Goal: Task Accomplishment & Management: Use online tool/utility

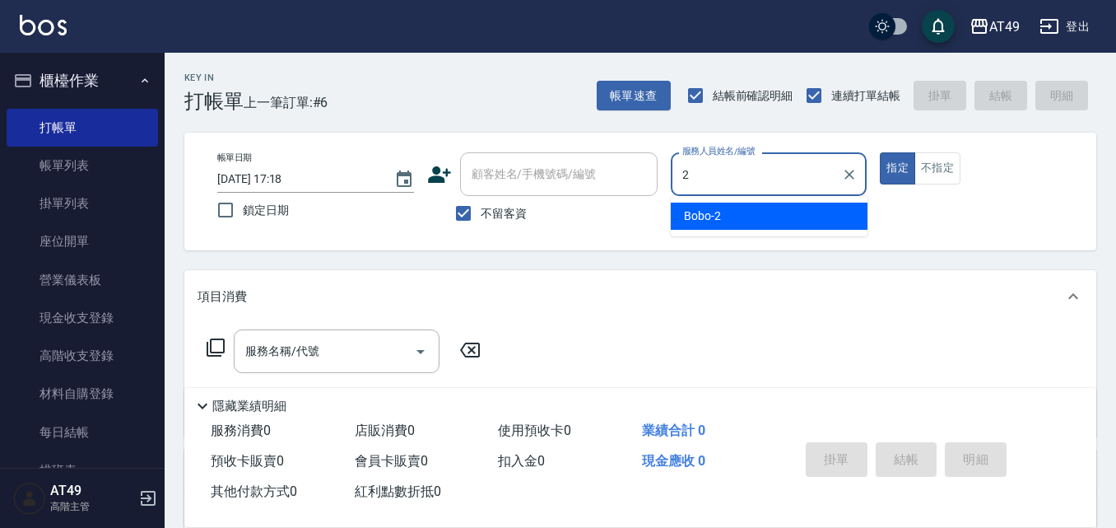
type input "2"
type button "true"
type input "Bobo-2"
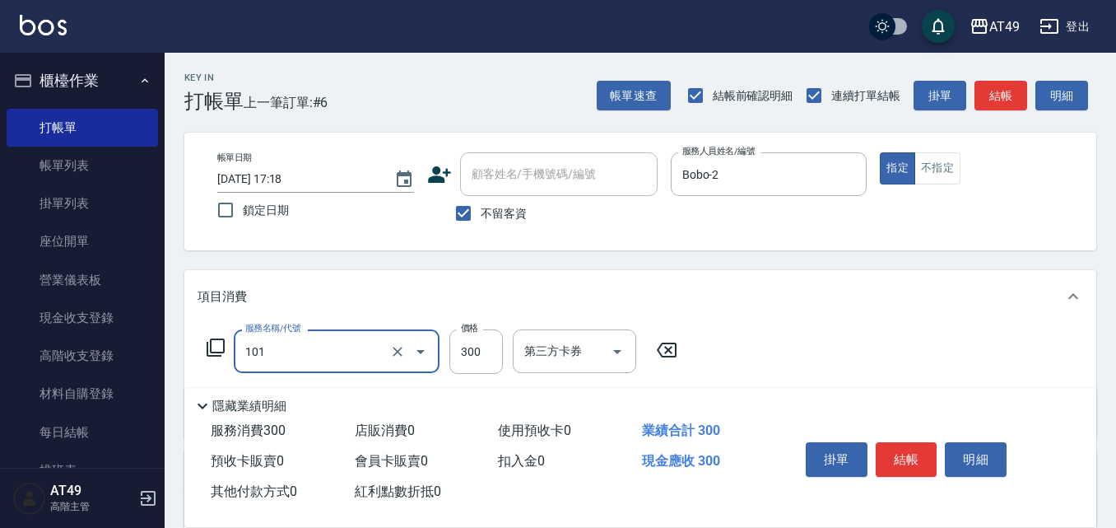
type input "一般洗髮(101)"
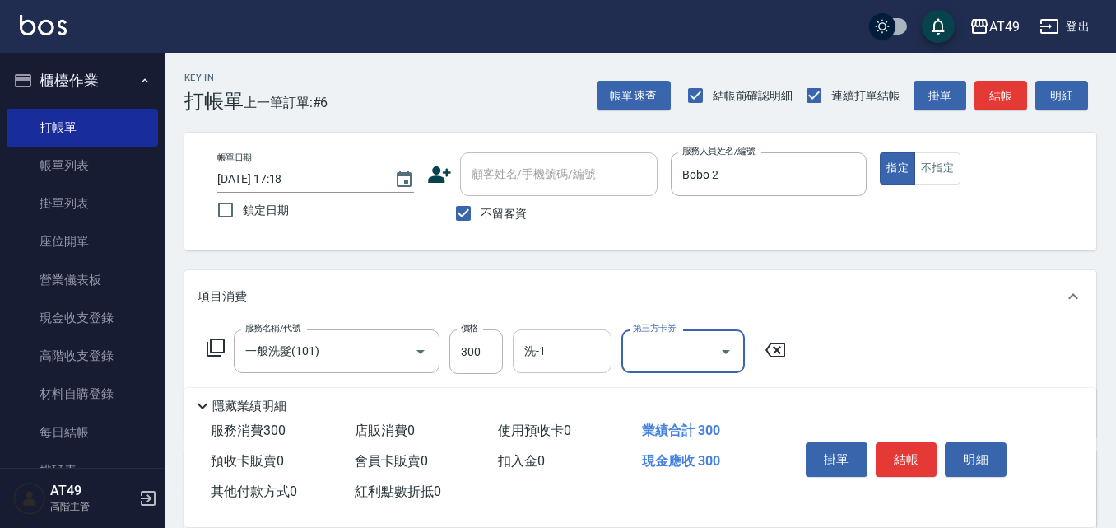
click at [570, 351] on input "洗-1" at bounding box center [562, 351] width 84 height 29
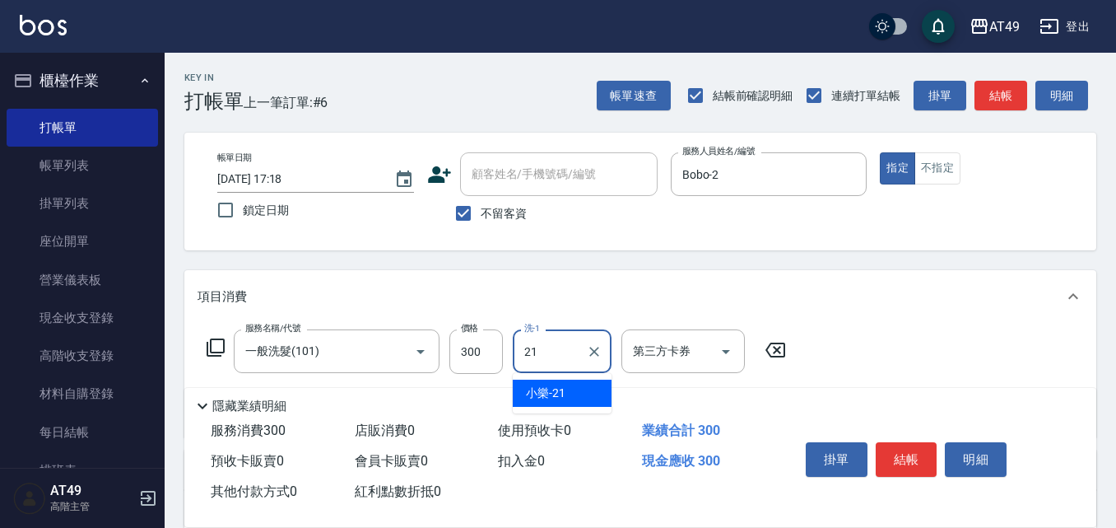
type input "小樂-21"
type input "精緻剪髮(201)"
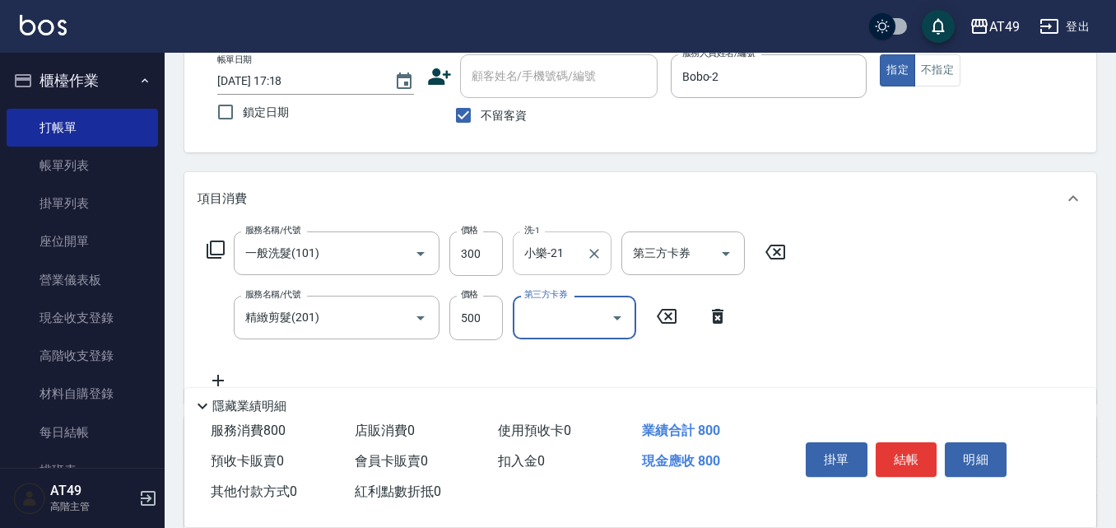
scroll to position [303, 0]
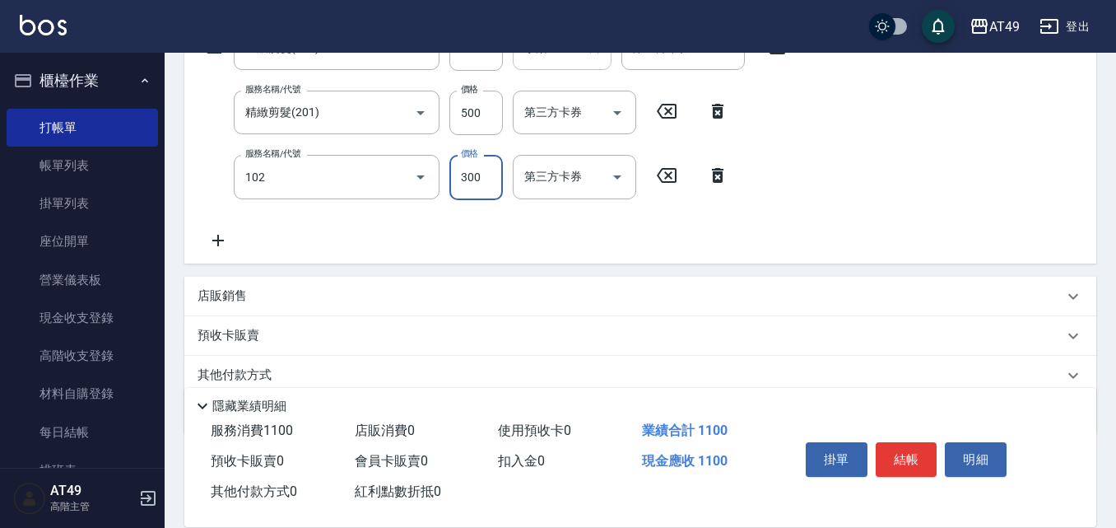
type input "升等精油洗髮精300(102)"
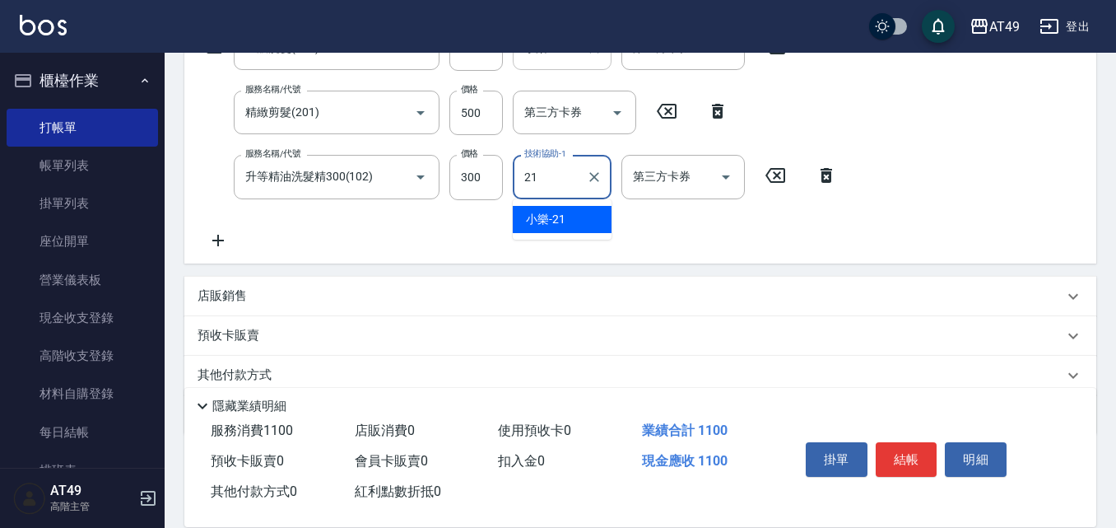
type input "小樂-21"
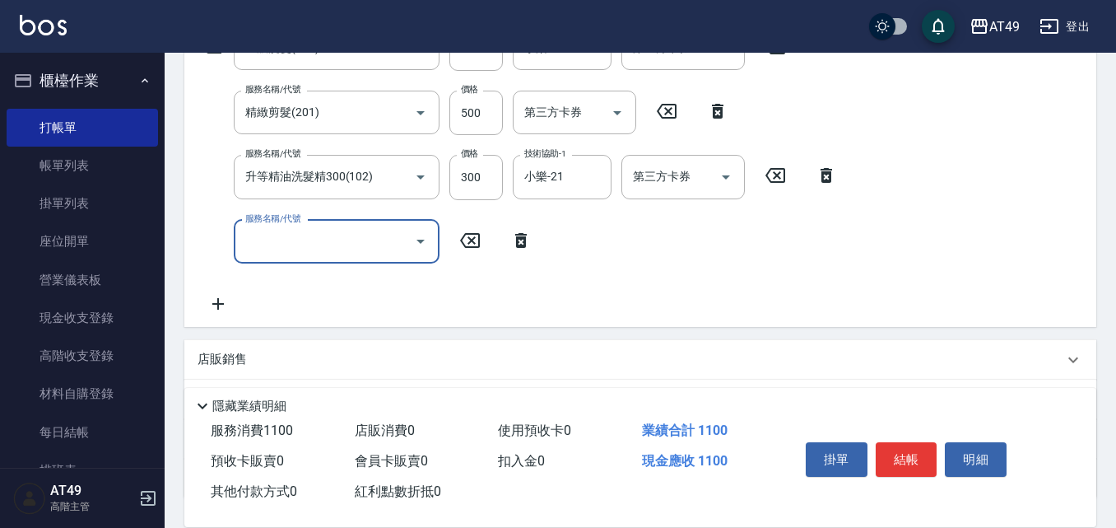
click at [304, 253] on input "服務名稱/代號" at bounding box center [324, 241] width 166 height 29
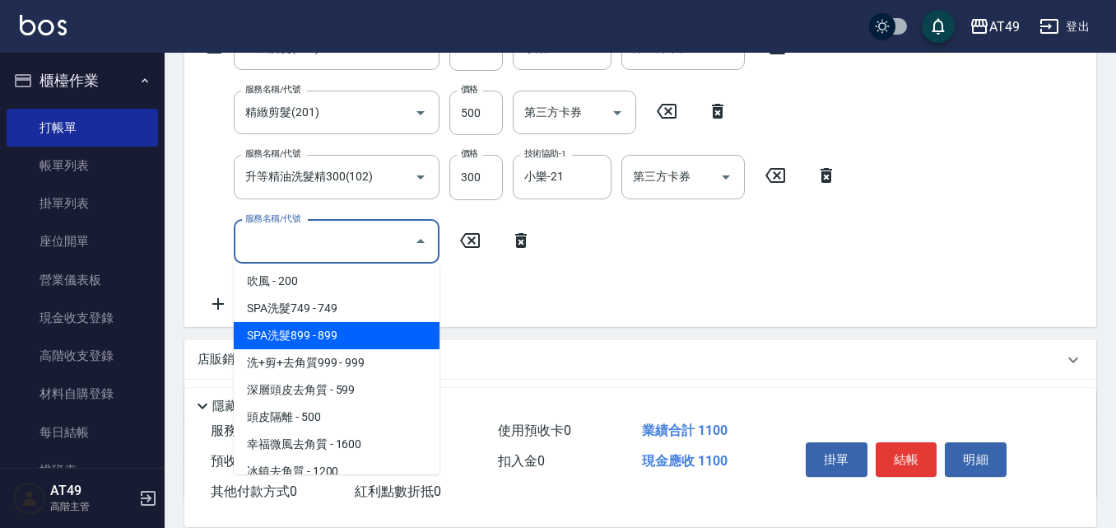
scroll to position [988, 0]
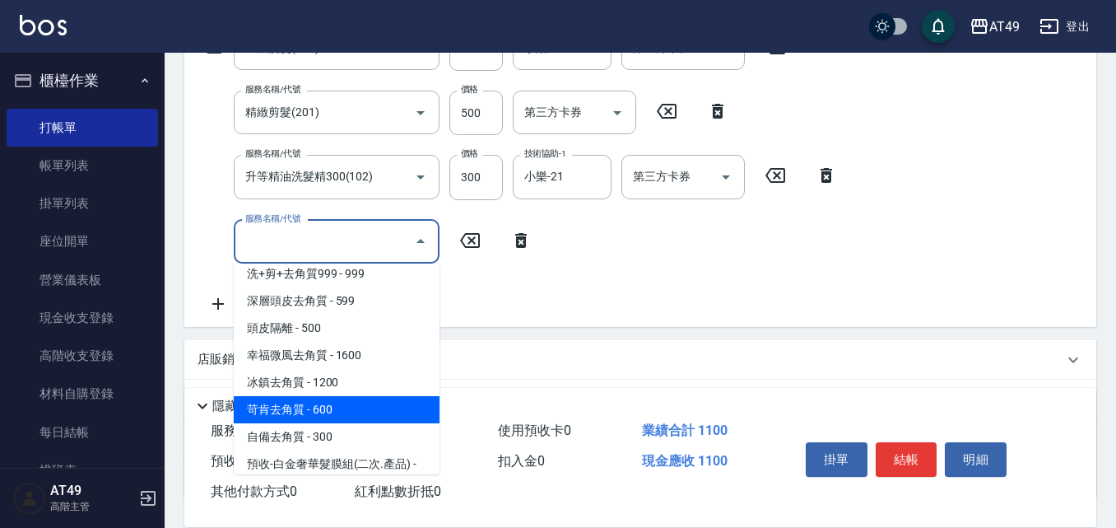
click at [337, 407] on span "苛肯去角質 - 600" at bounding box center [337, 409] width 206 height 27
type input "苛肯去角質(811)"
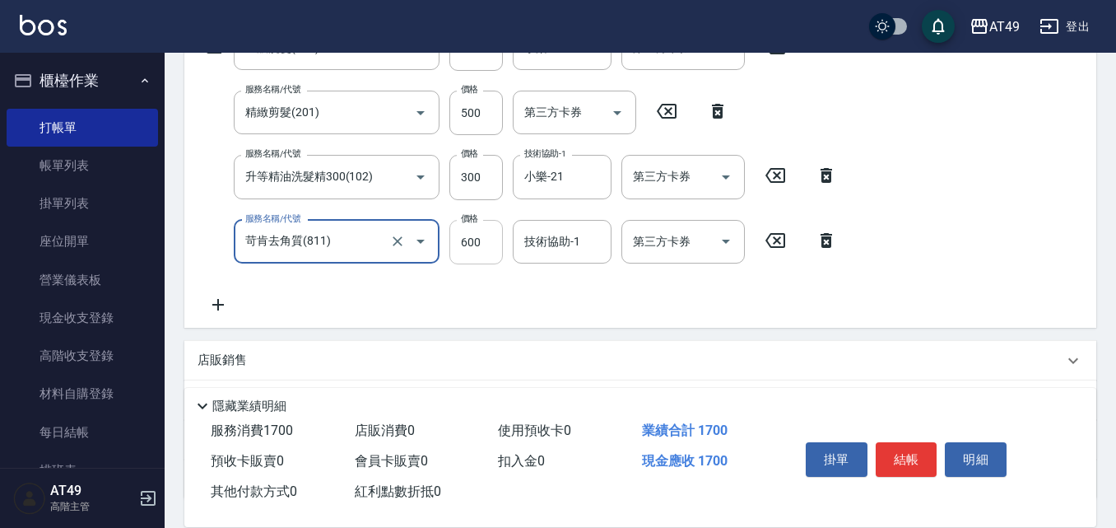
click at [467, 248] on input "600" at bounding box center [475, 242] width 53 height 44
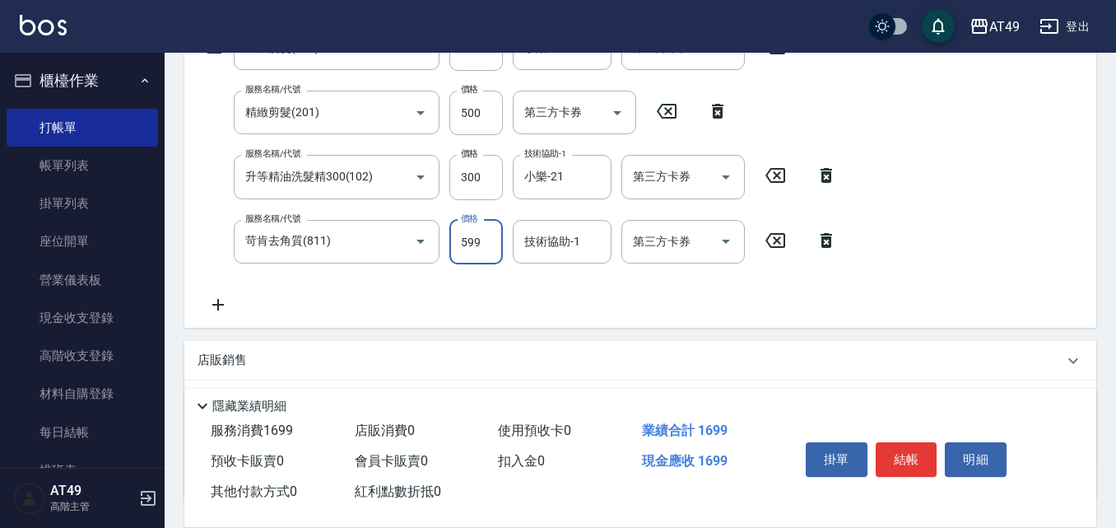
type input "599"
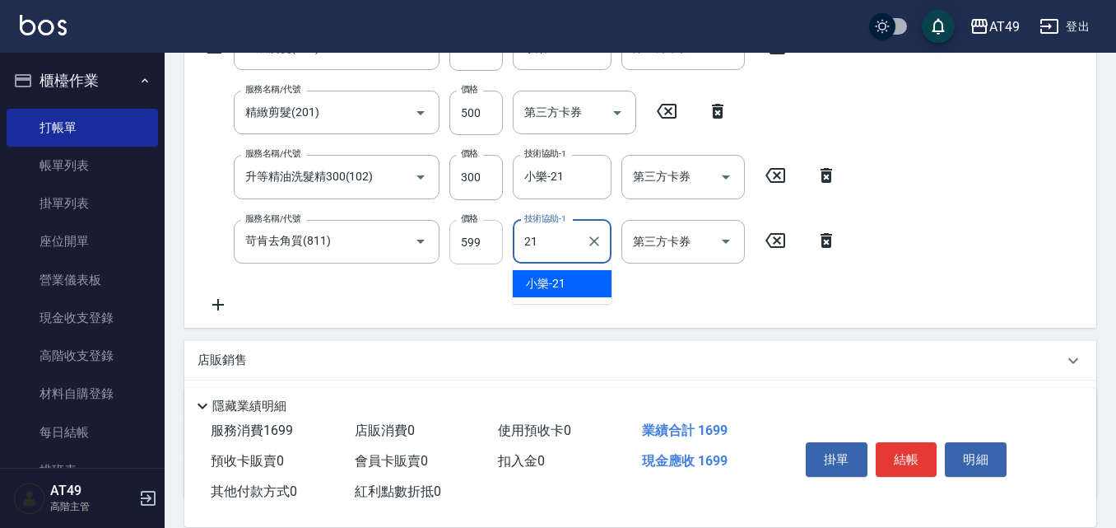
type input "小樂-21"
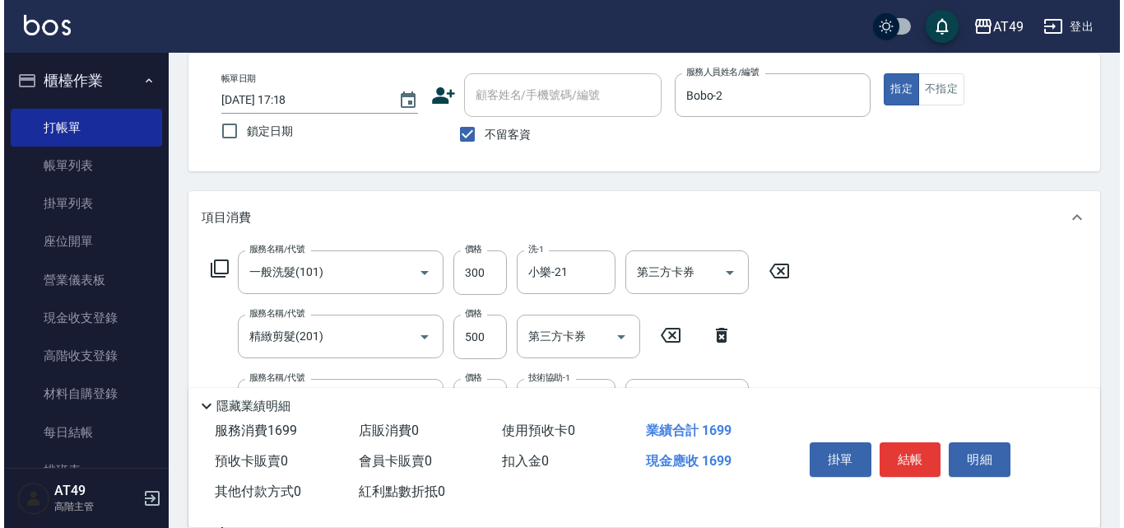
scroll to position [56, 0]
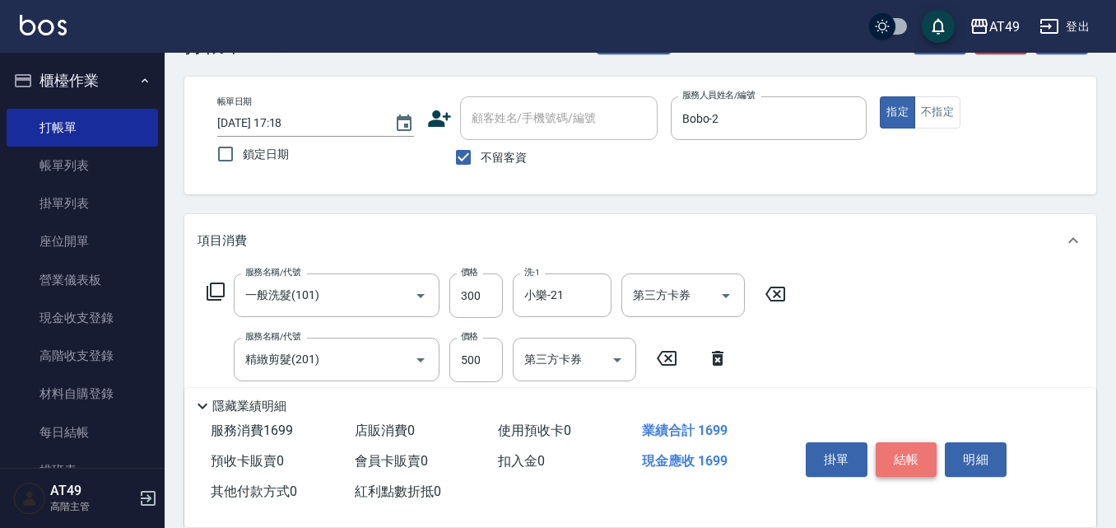
click at [887, 447] on button "結帳" at bounding box center [907, 459] width 62 height 35
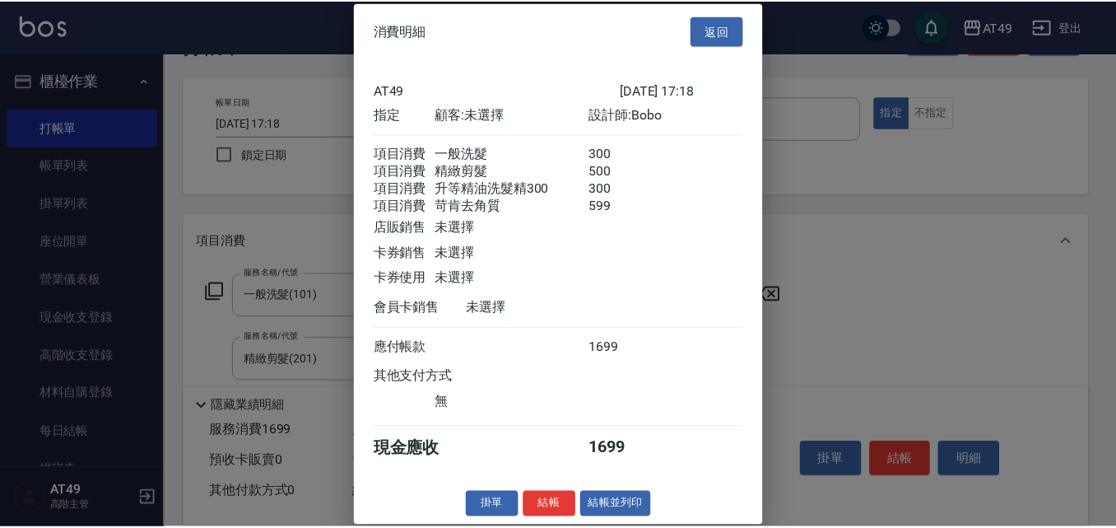
scroll to position [27, 0]
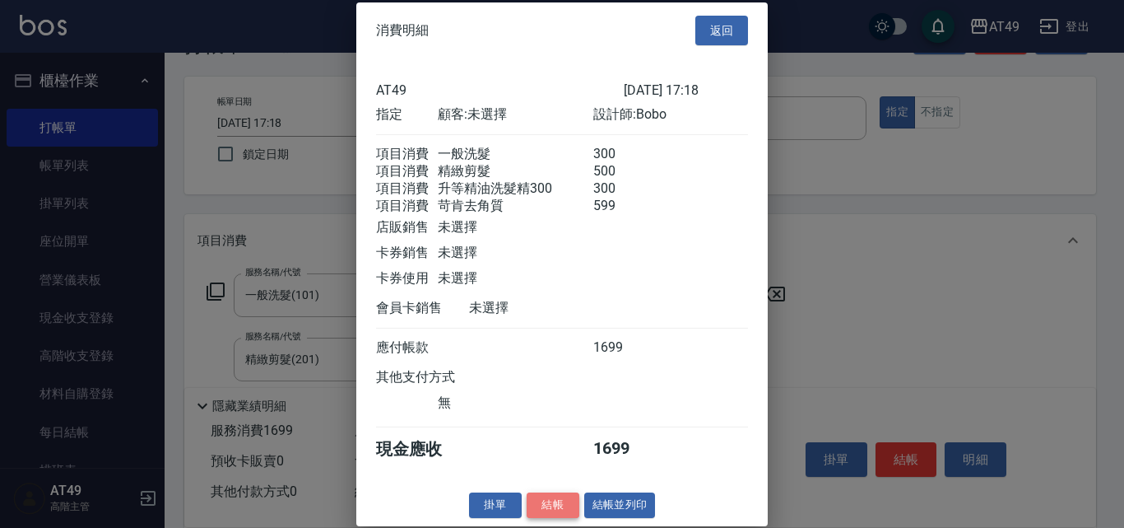
click at [566, 505] on button "結帳" at bounding box center [553, 505] width 53 height 26
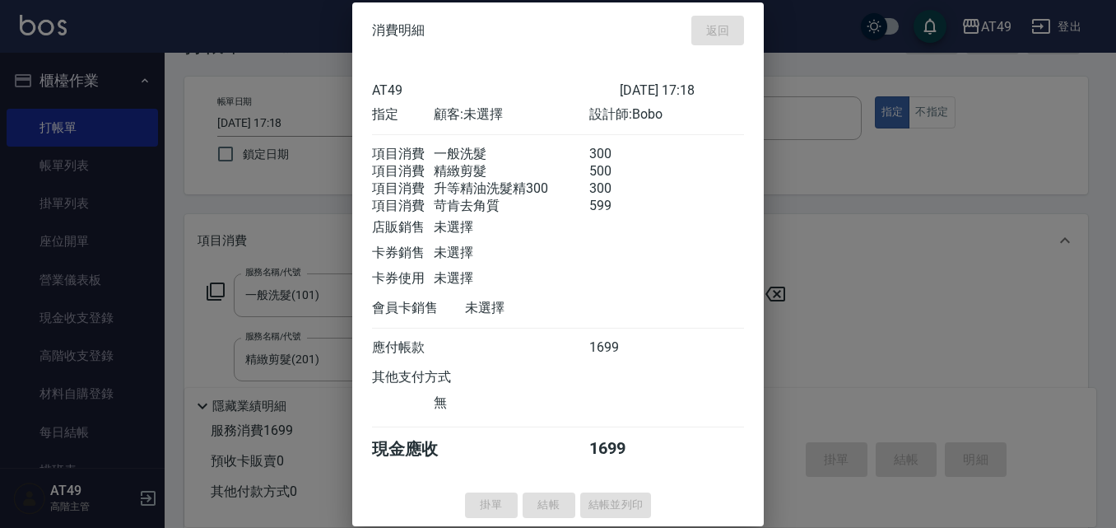
type input "[DATE] 19:30"
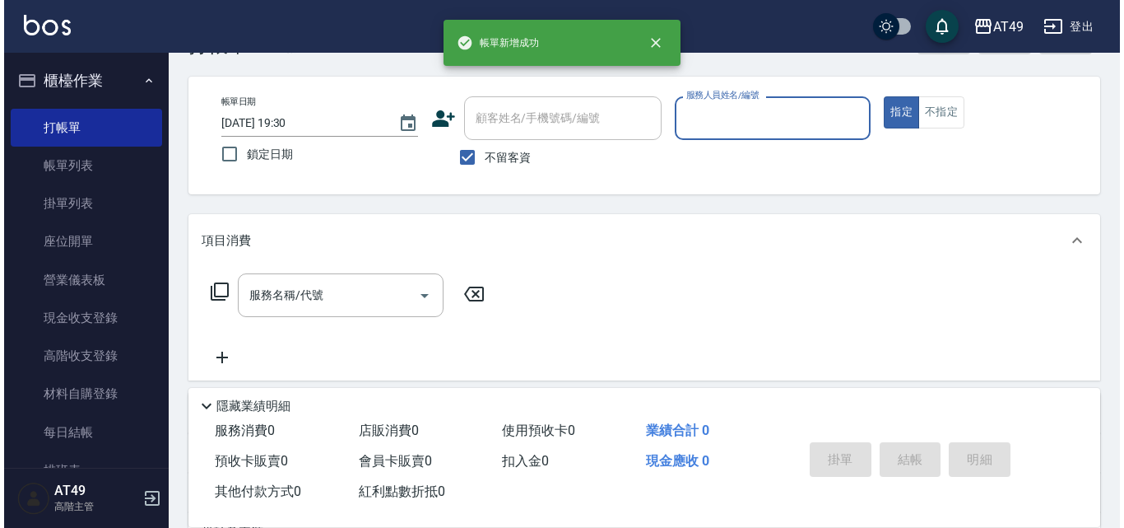
scroll to position [0, 0]
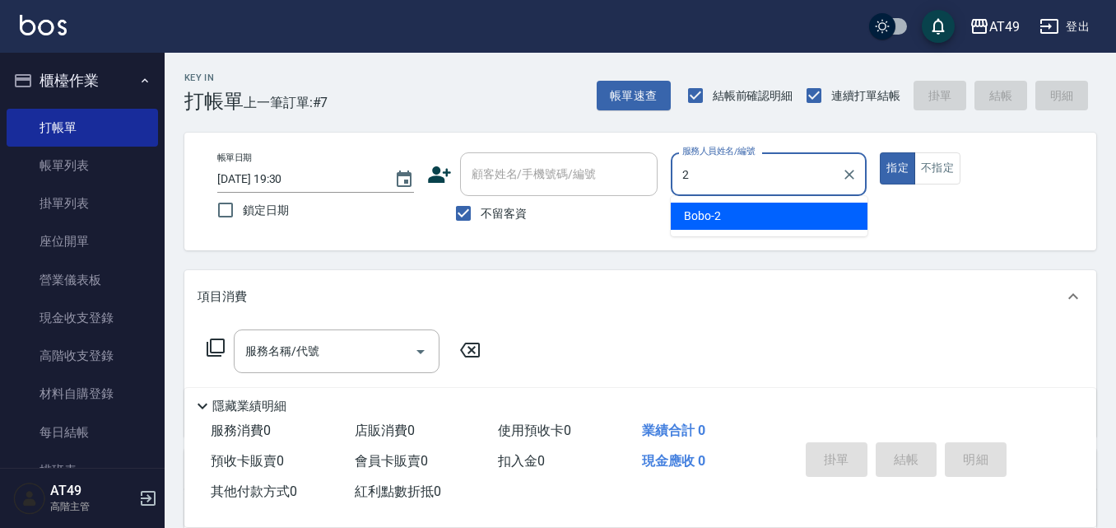
type input "Bobo-2"
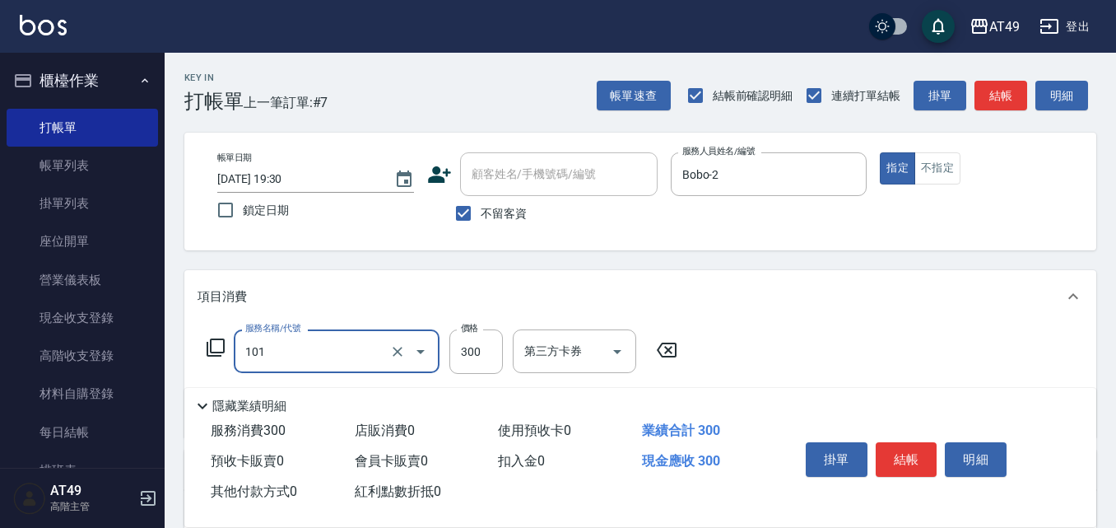
type input "一般洗髮(101)"
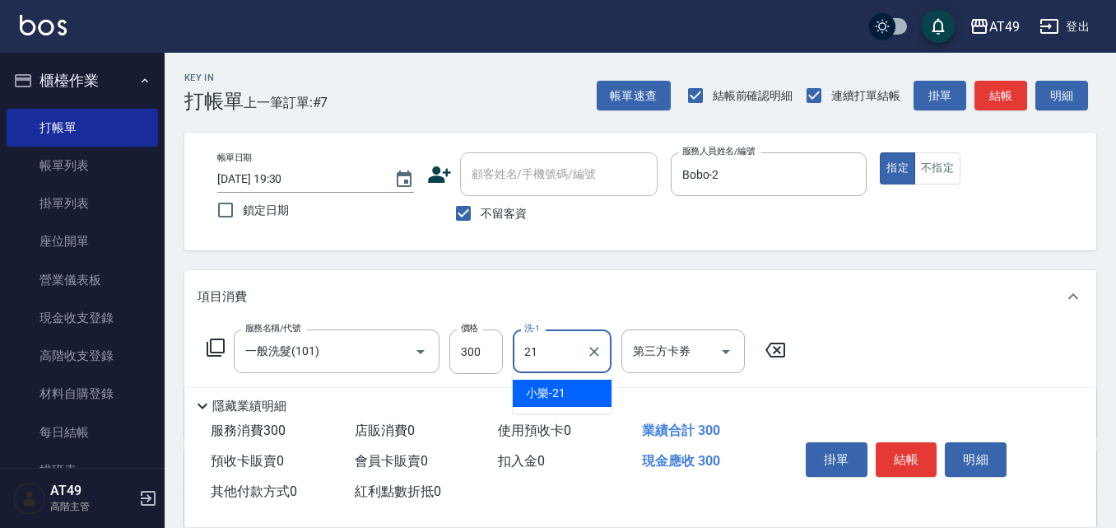
type input "小樂-21"
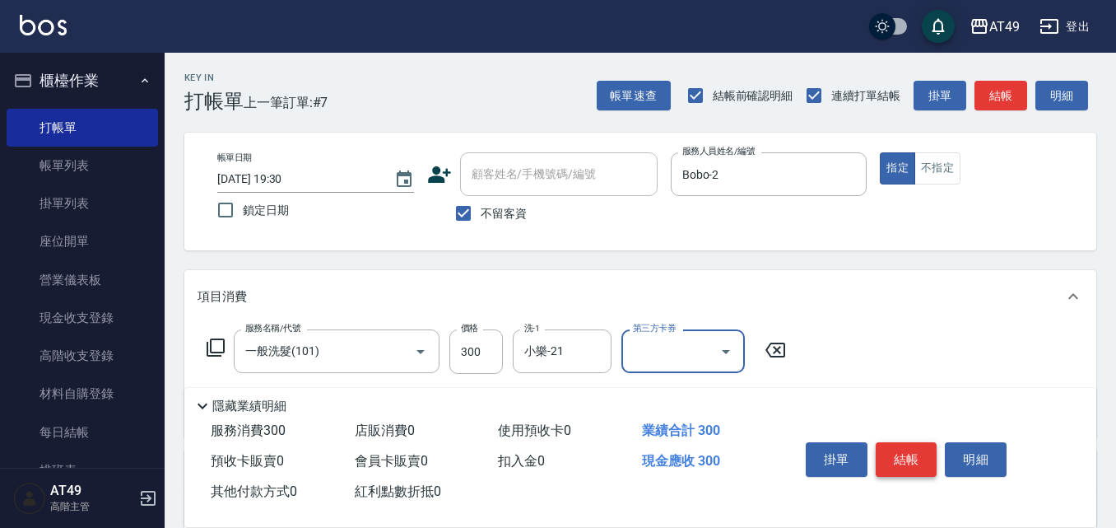
click at [896, 458] on button "結帳" at bounding box center [907, 459] width 62 height 35
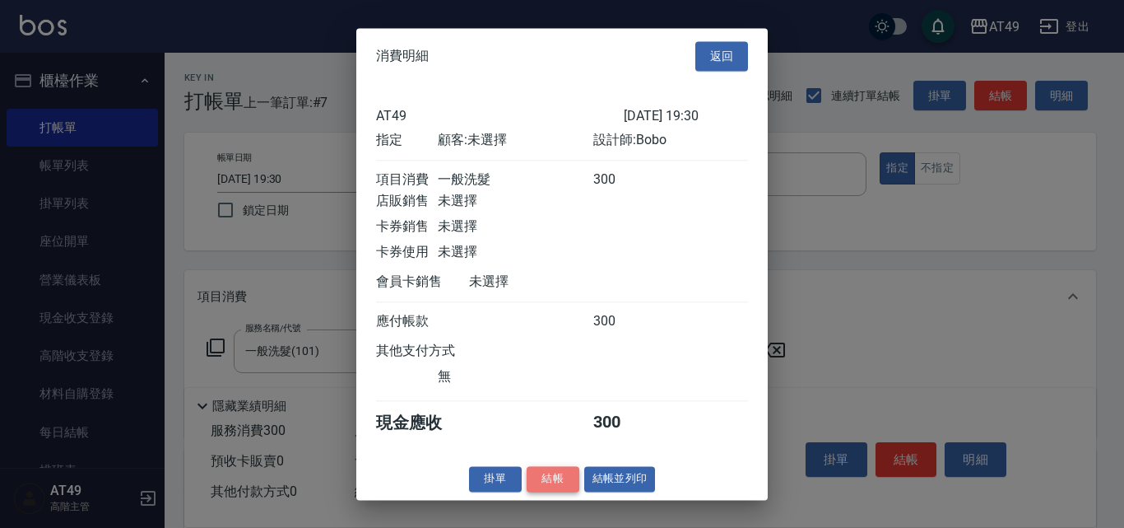
click at [560, 491] on button "結帳" at bounding box center [553, 479] width 53 height 26
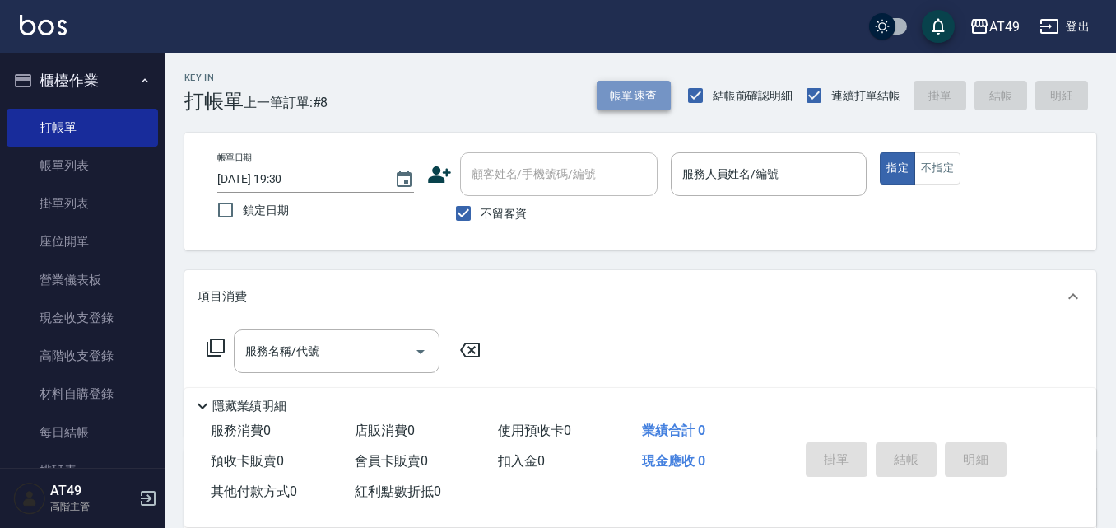
click at [635, 83] on button "帳單速查" at bounding box center [634, 96] width 74 height 30
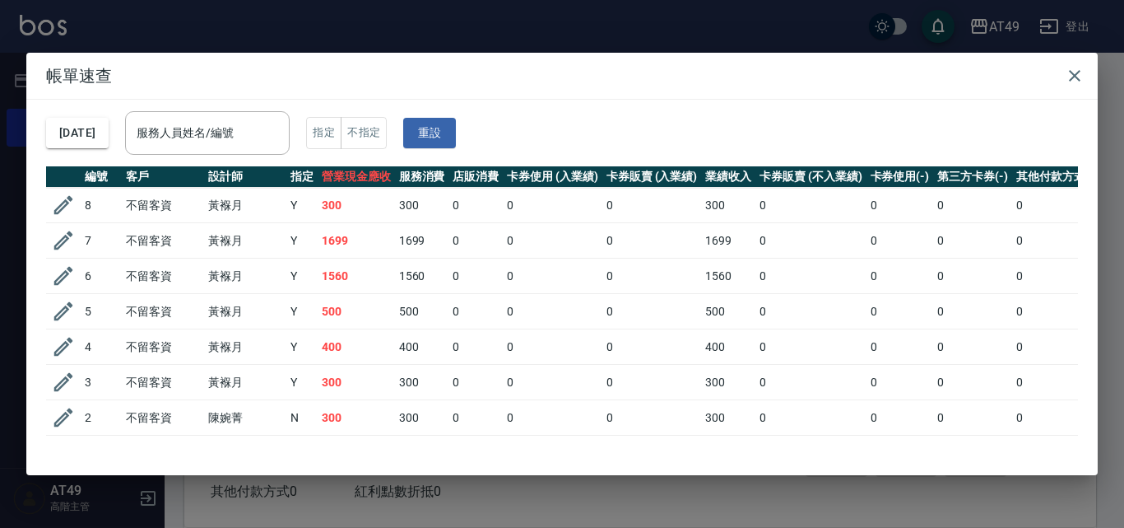
scroll to position [65, 0]
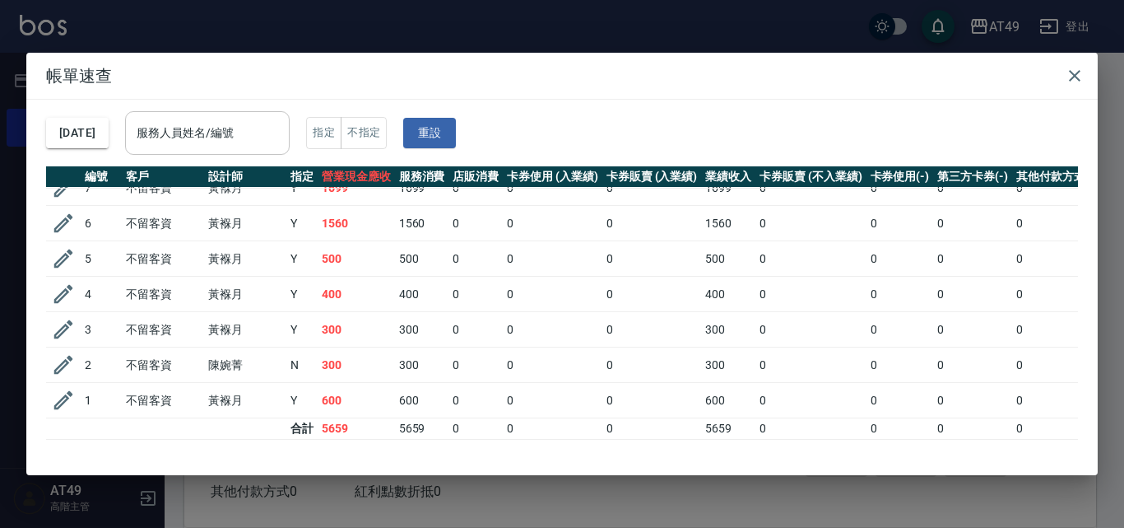
click at [249, 146] on input "服務人員姓名/編號" at bounding box center [208, 133] width 150 height 29
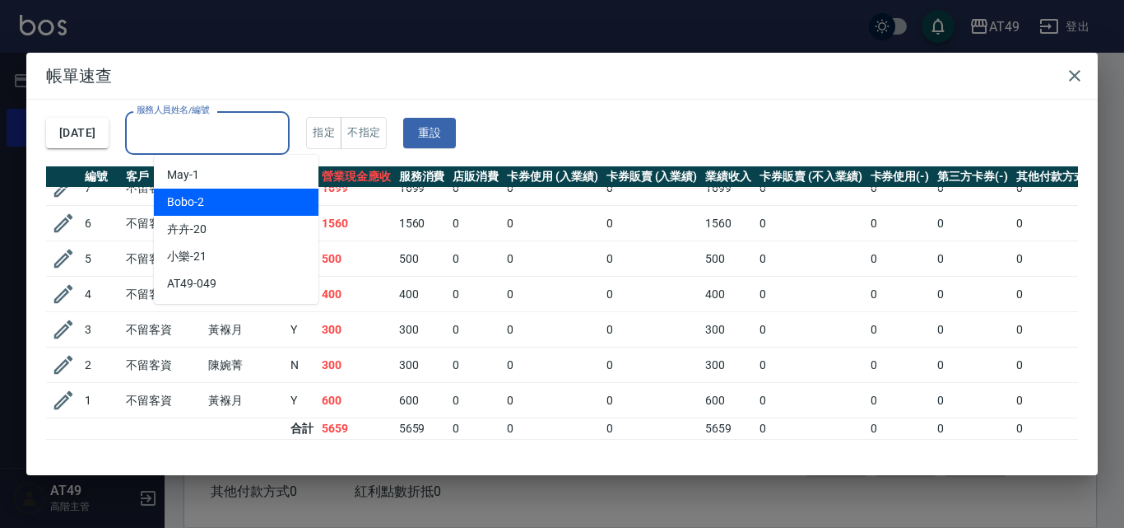
click at [253, 202] on div "Bobo -2" at bounding box center [236, 201] width 165 height 27
type input "Bobo-2"
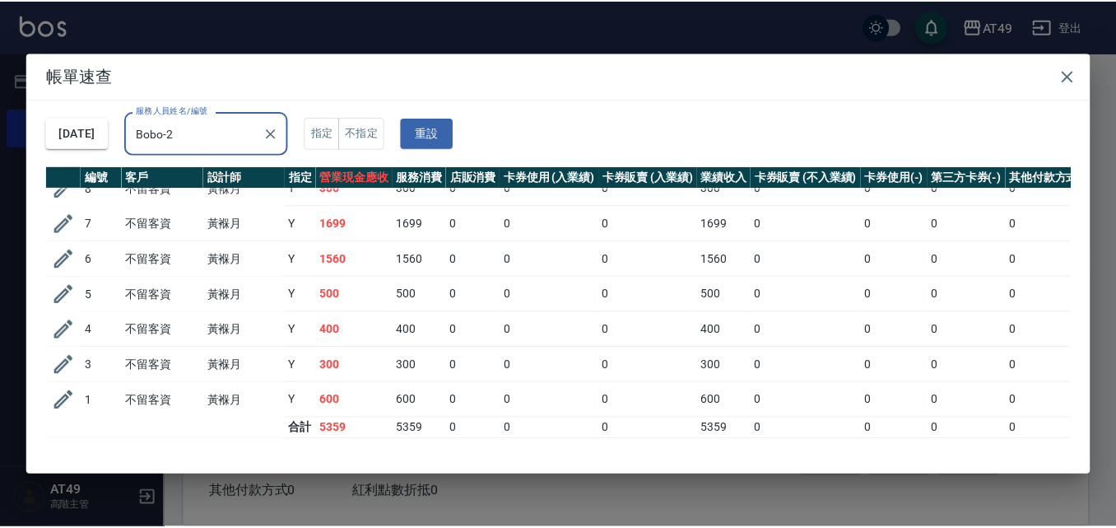
scroll to position [30, 0]
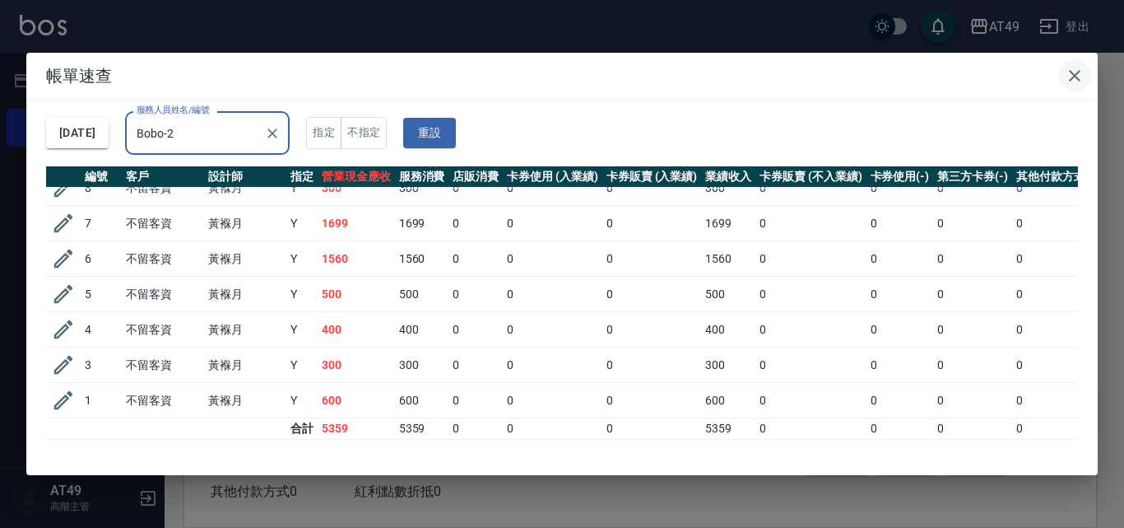
click at [1074, 79] on icon "button" at bounding box center [1075, 76] width 20 height 20
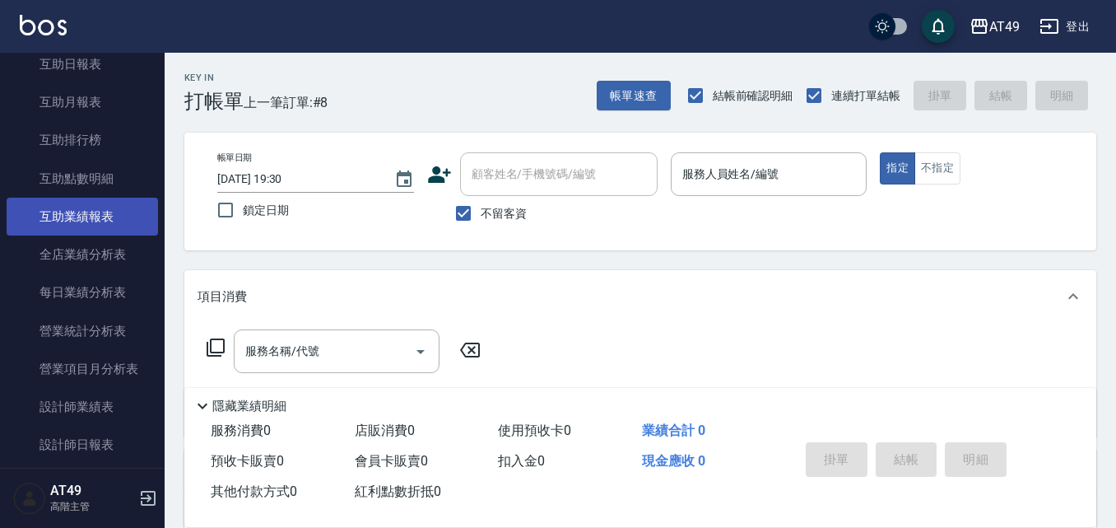
scroll to position [988, 0]
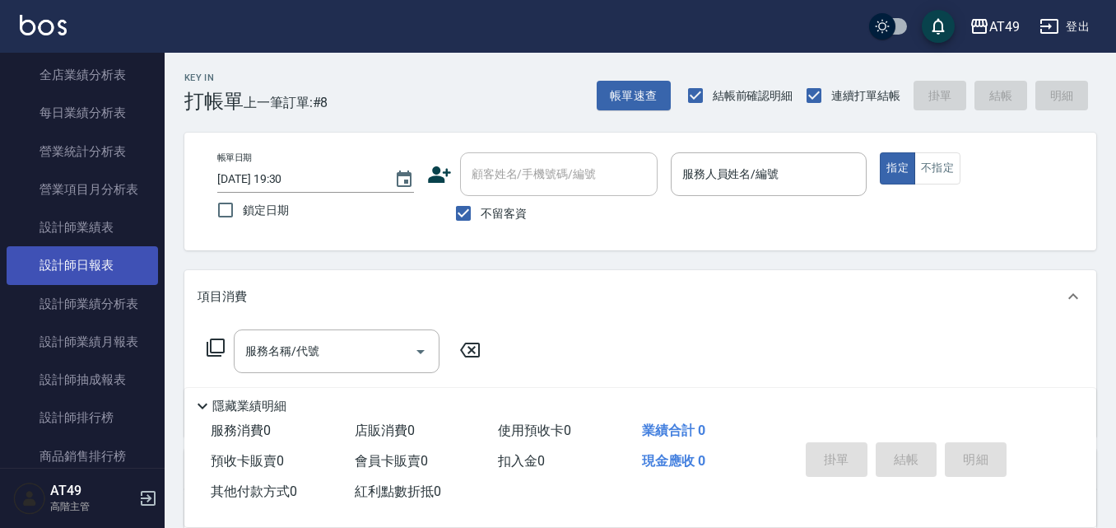
click at [48, 253] on link "設計師日報表" at bounding box center [82, 265] width 151 height 38
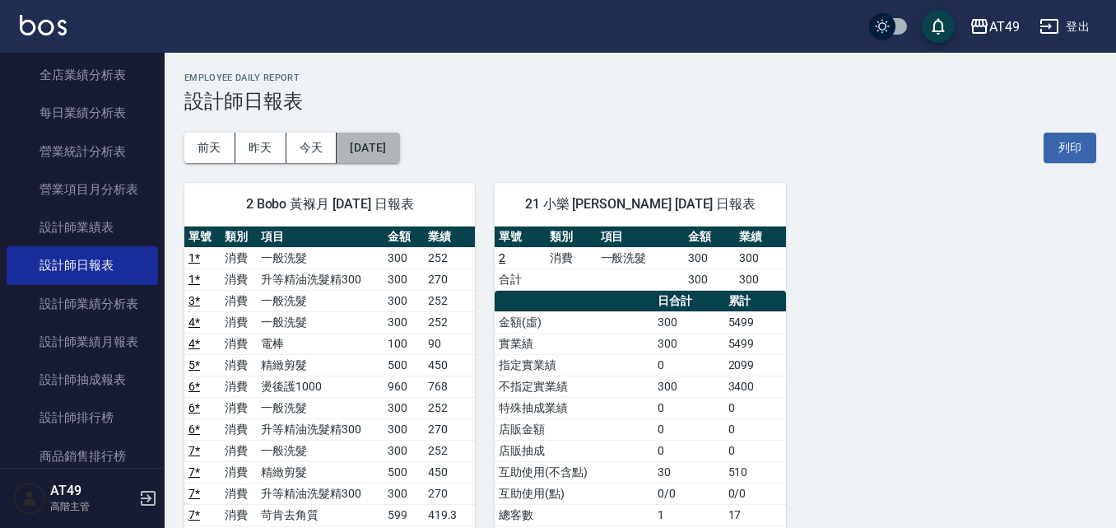
click at [399, 147] on button "[DATE]" at bounding box center [368, 148] width 63 height 30
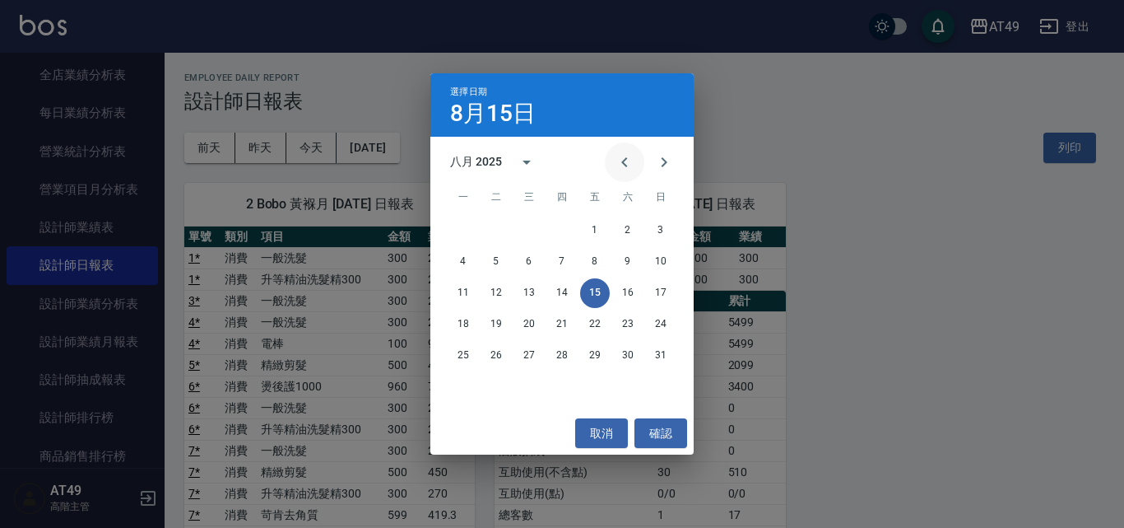
click at [635, 156] on button "Previous month" at bounding box center [625, 162] width 40 height 40
click at [503, 292] on button "15" at bounding box center [496, 293] width 30 height 30
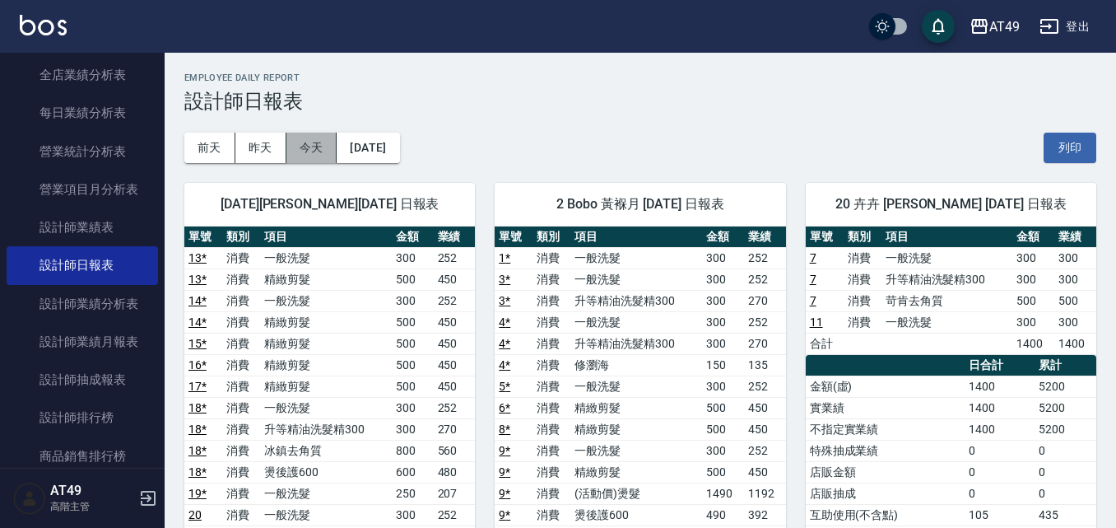
click at [305, 151] on button "今天" at bounding box center [311, 148] width 51 height 30
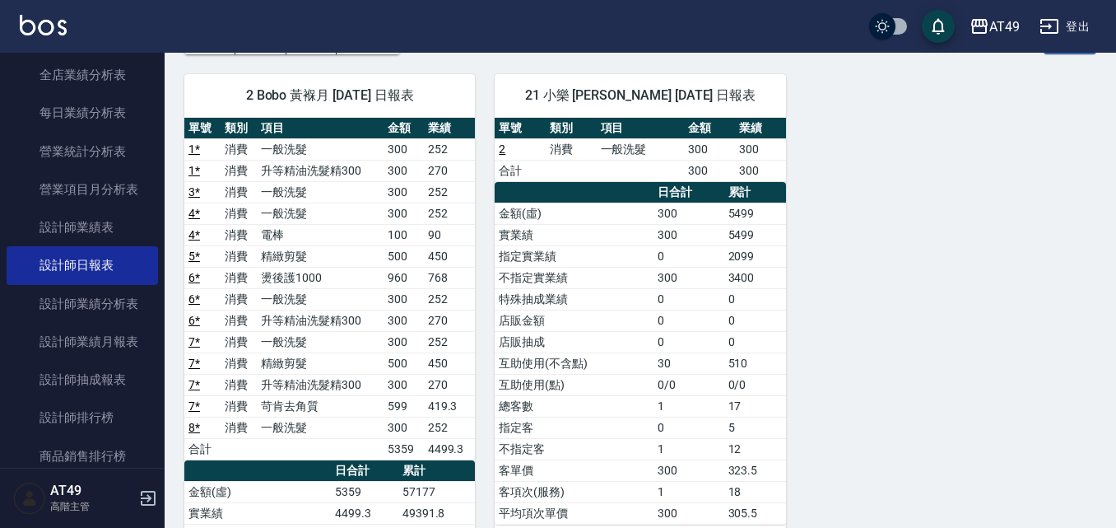
scroll to position [329, 0]
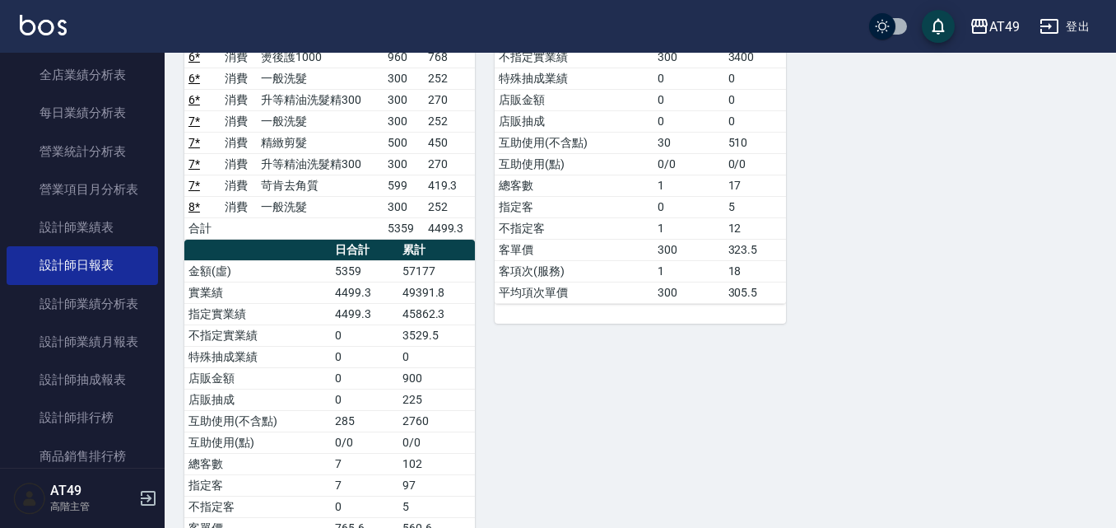
click at [606, 416] on div "21 小樂 [PERSON_NAME] [DATE] 日報表 單號 類別 項目 金額 業績 2 消費 一般洗髮 300 300 合計 300 300 日合計 …" at bounding box center [630, 218] width 310 height 768
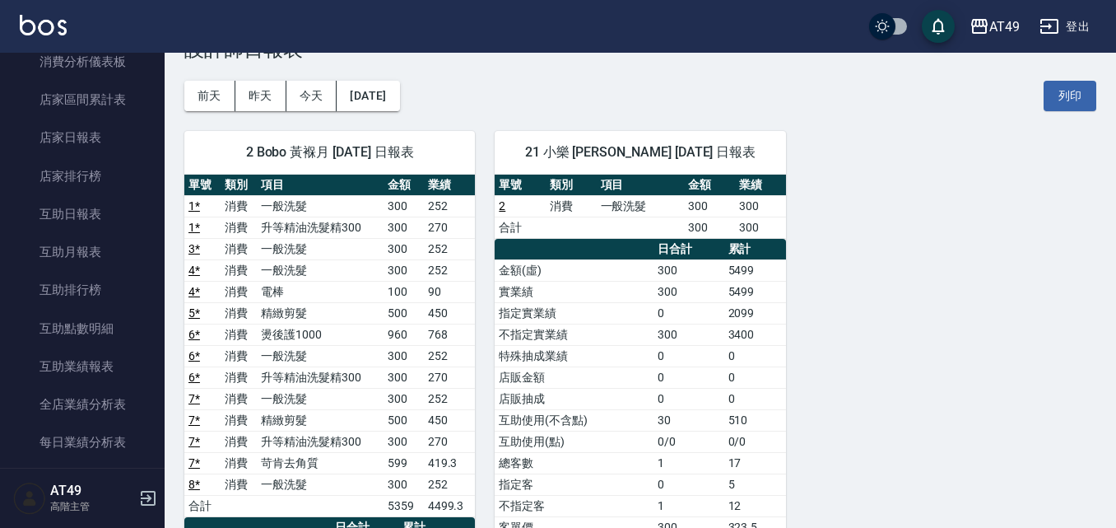
scroll to position [0, 0]
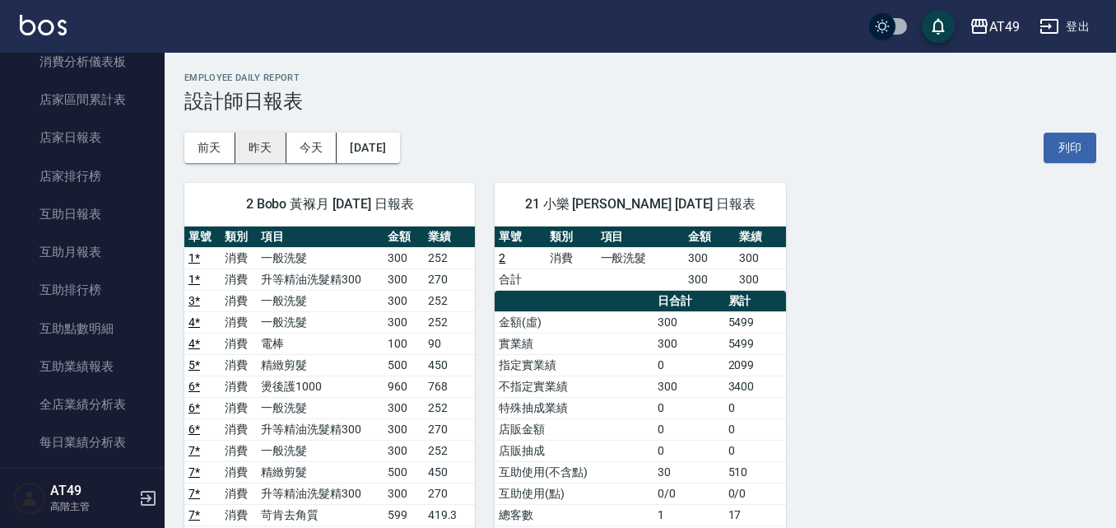
click at [264, 139] on button "昨天" at bounding box center [260, 148] width 51 height 30
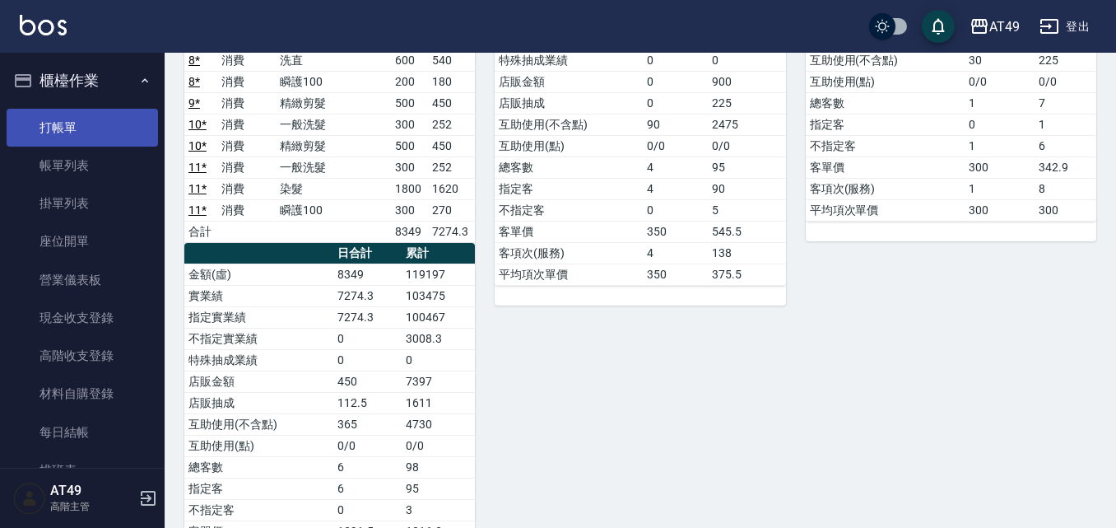
click at [76, 114] on link "打帳單" at bounding box center [82, 128] width 151 height 38
